Goal: Find specific page/section: Find specific page/section

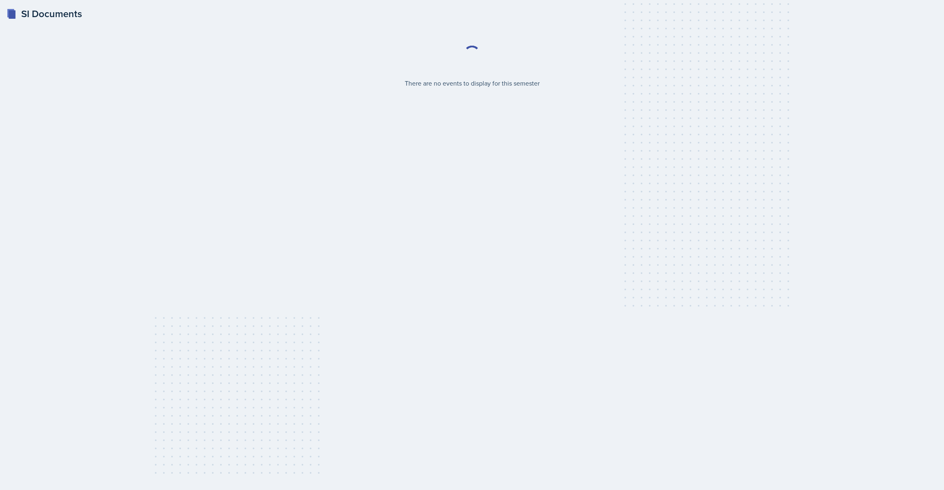
select select "2bed604d-1099-4043-b1bc-2365e8740244"
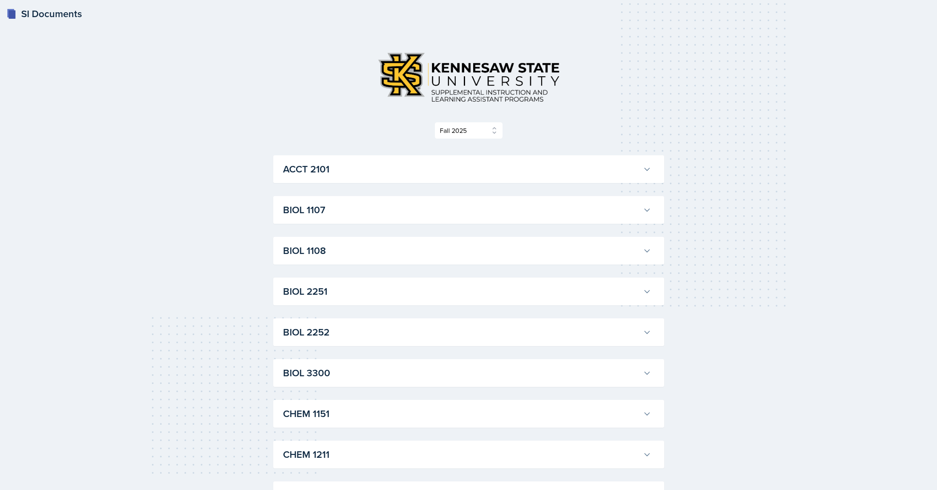
click at [641, 172] on button "ACCT 2101" at bounding box center [468, 169] width 372 height 18
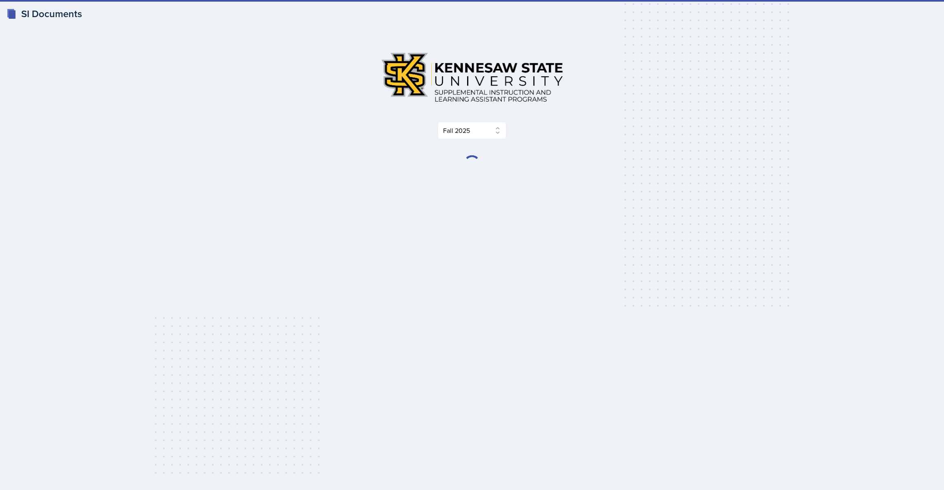
select select "2bed604d-1099-4043-b1bc-2365e8740244"
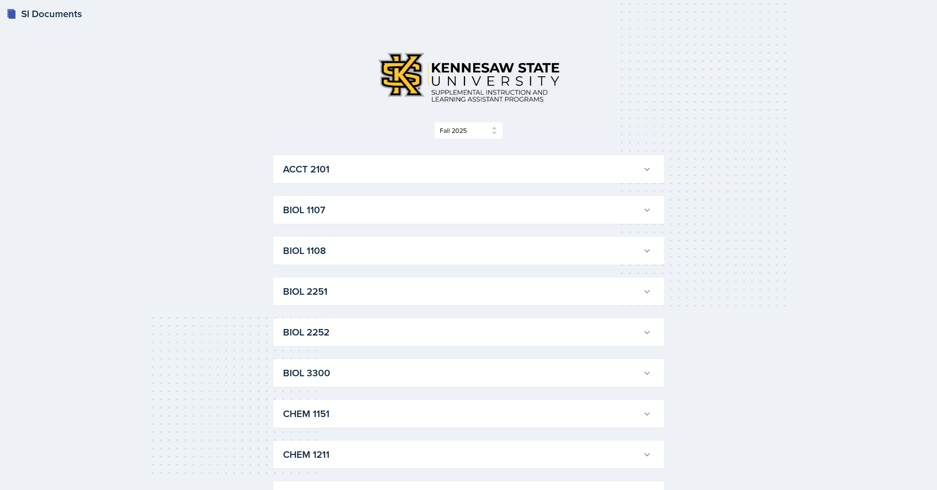
click at [647, 165] on icon at bounding box center [647, 169] width 8 height 8
